Goal: Find specific page/section: Find specific page/section

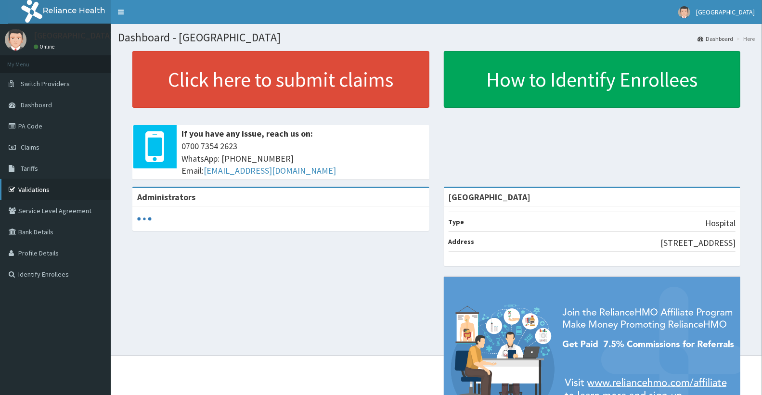
click at [31, 185] on link "Validations" at bounding box center [55, 189] width 111 height 21
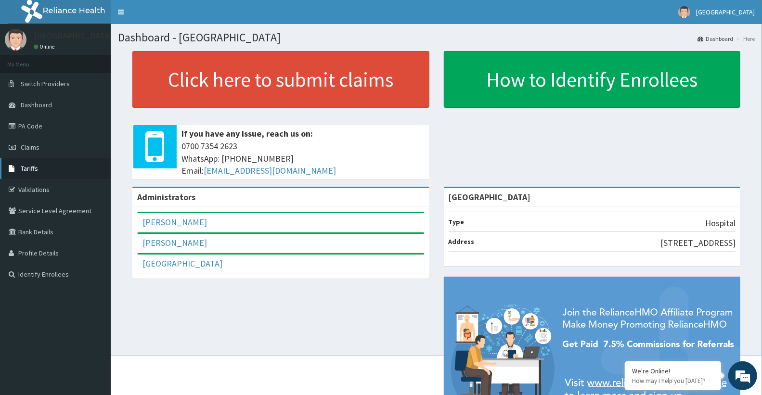
click at [71, 169] on link "Tariffs" at bounding box center [55, 168] width 111 height 21
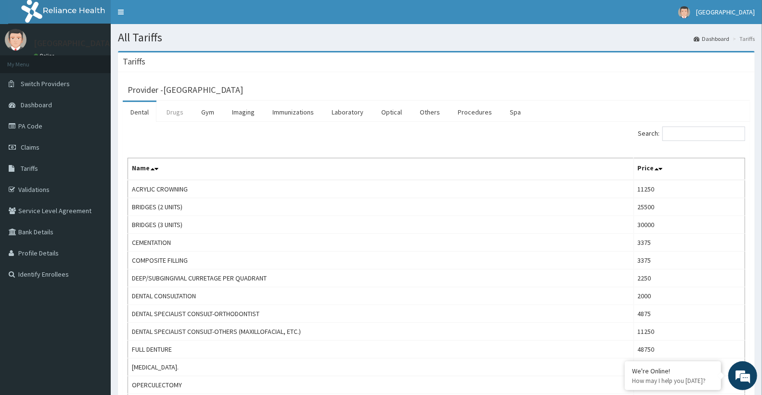
click at [166, 111] on link "Drugs" at bounding box center [175, 112] width 32 height 20
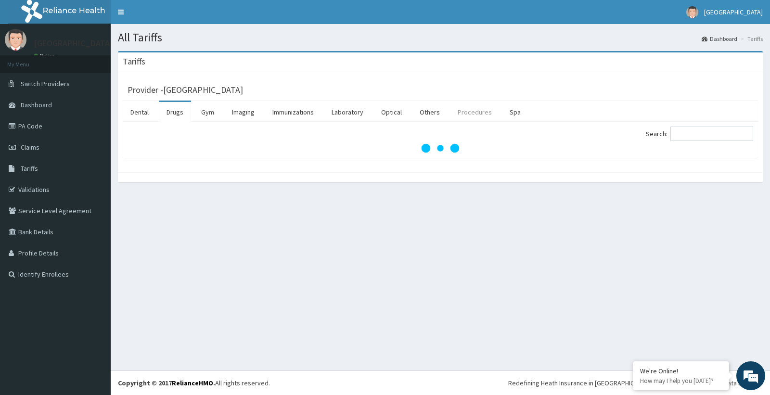
click at [480, 113] on link "Procedures" at bounding box center [475, 112] width 50 height 20
click at [716, 137] on input "Search:" at bounding box center [712, 134] width 83 height 14
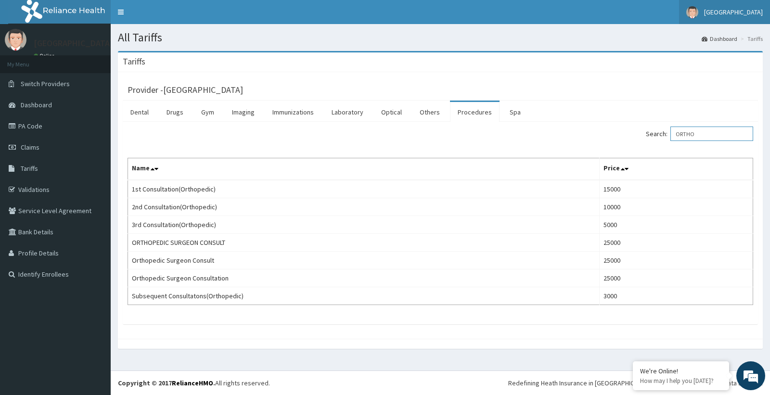
type input "ORTHO"
